Goal: Task Accomplishment & Management: Complete application form

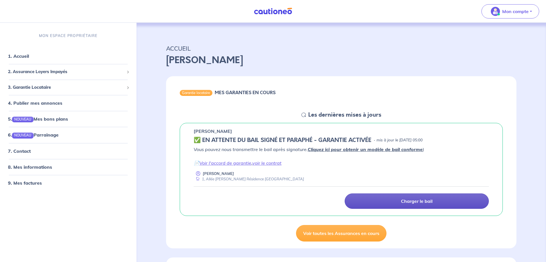
click at [381, 197] on link "Charger le bail" at bounding box center [417, 200] width 144 height 15
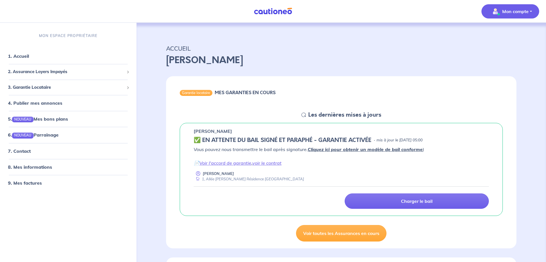
click at [499, 12] on img "button" at bounding box center [495, 11] width 9 height 9
click at [453, 39] on div "ACCUEIL [PERSON_NAME]" at bounding box center [341, 53] width 378 height 35
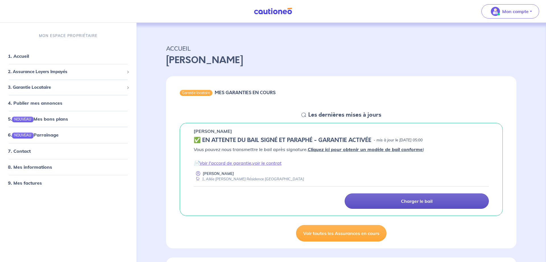
click at [404, 198] on link "Charger le bail" at bounding box center [417, 200] width 144 height 15
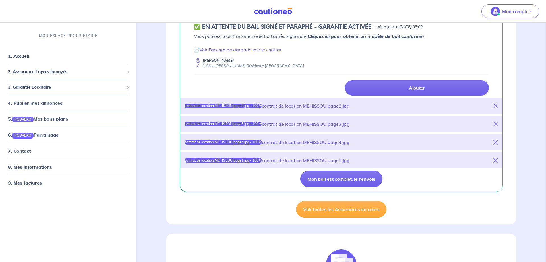
scroll to position [116, 0]
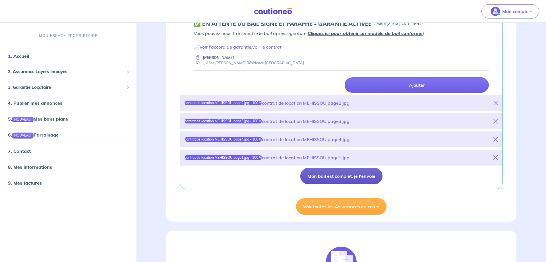
click at [329, 177] on button "Mon bail est complet, je l'envoie" at bounding box center [341, 176] width 82 height 16
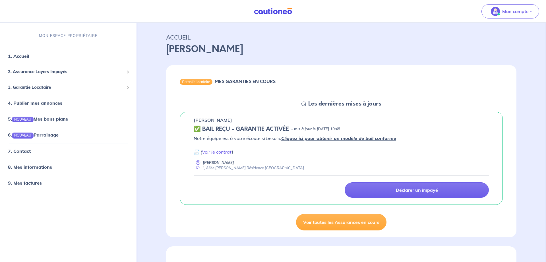
scroll to position [0, 0]
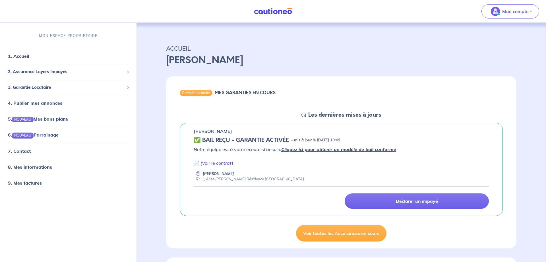
click at [221, 164] on link "Voir le contrat" at bounding box center [217, 163] width 30 height 6
click at [26, 53] on link "1. Accueil" at bounding box center [18, 56] width 21 height 6
click at [30, 72] on span "2. Assurance Loyers Impayés" at bounding box center [66, 72] width 116 height 7
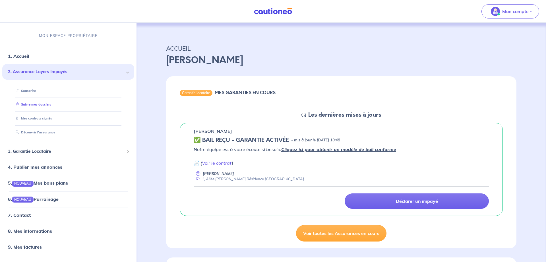
click at [29, 106] on link "Suivre mes dossiers" at bounding box center [32, 105] width 38 height 4
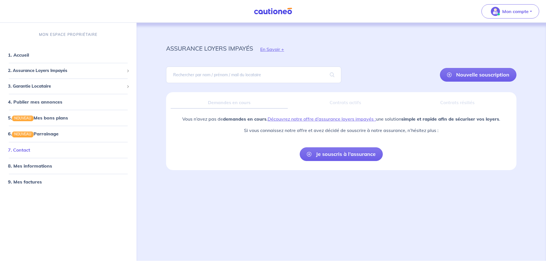
click at [22, 150] on link "7. Contact" at bounding box center [19, 150] width 22 height 6
click at [30, 150] on link "7. Contact" at bounding box center [19, 150] width 22 height 6
